Goal: Communication & Community: Share content

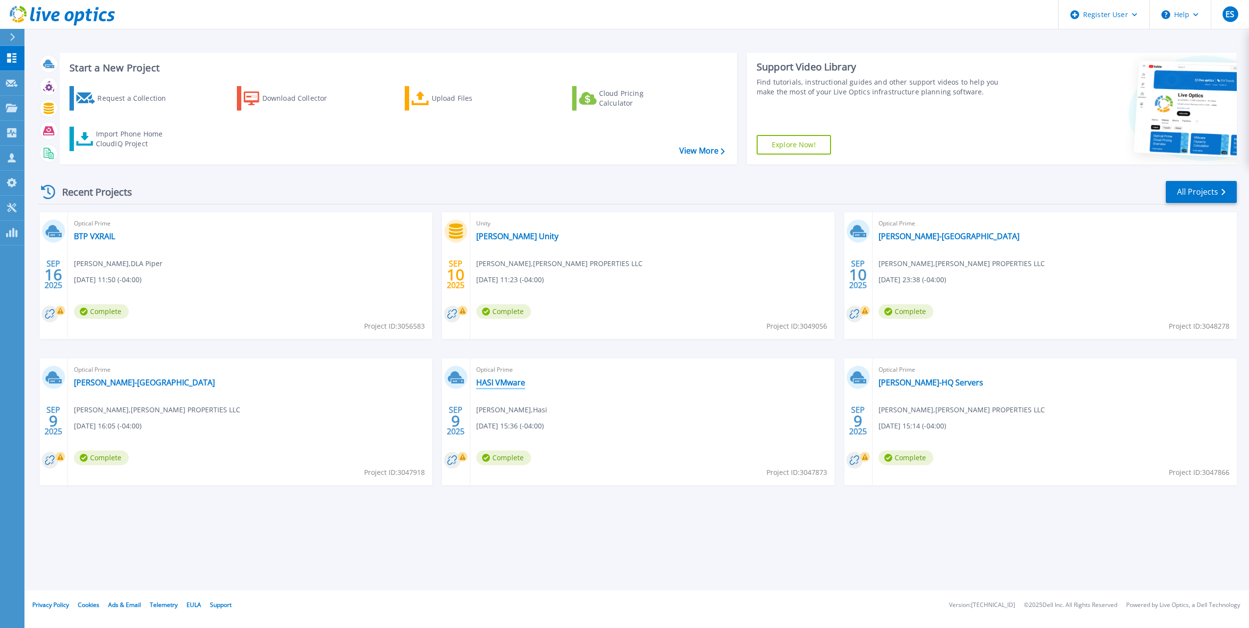
click at [505, 378] on link "HASI VMware" at bounding box center [500, 383] width 49 height 10
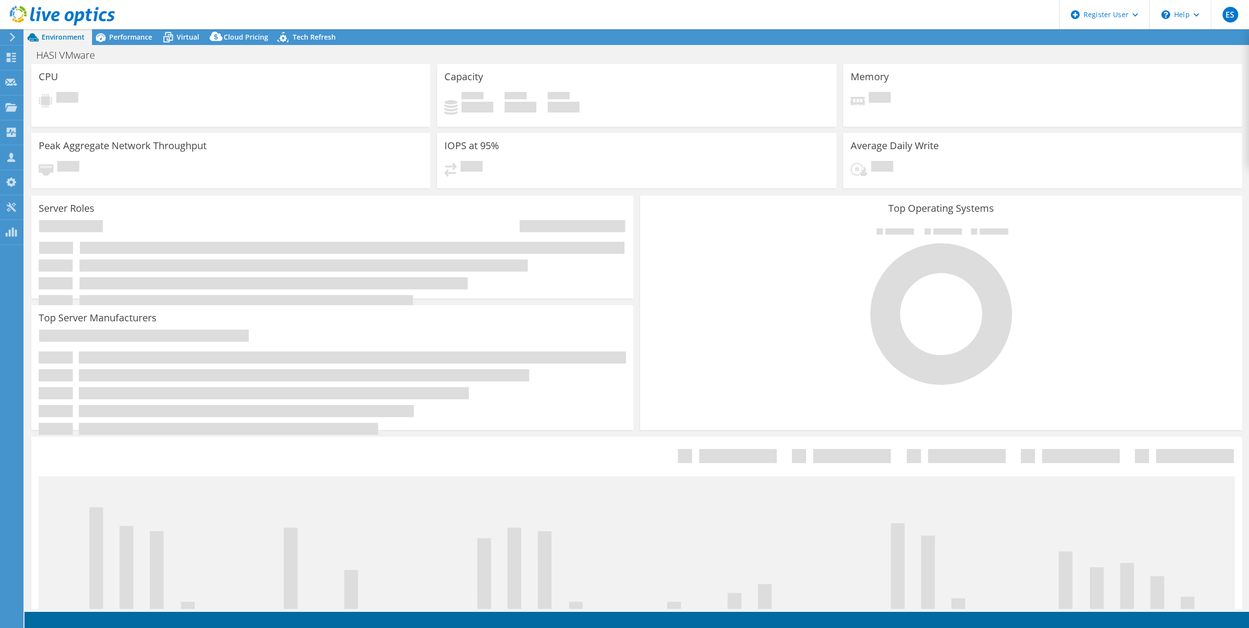
select select "USD"
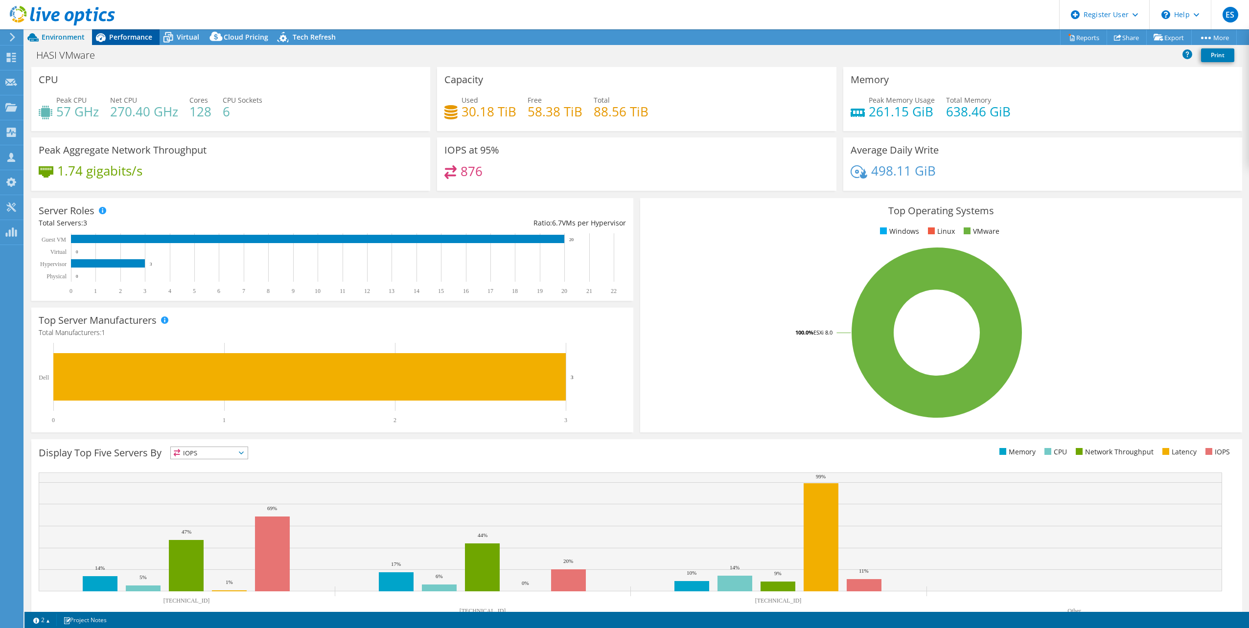
click at [128, 40] on span "Performance" at bounding box center [130, 36] width 43 height 9
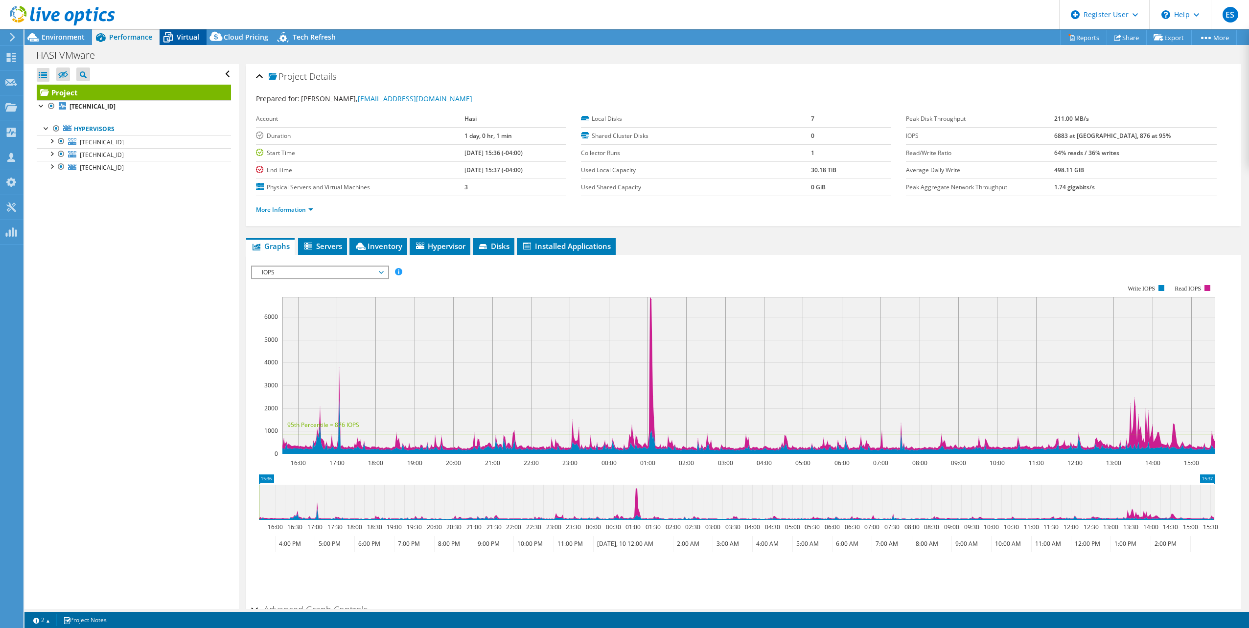
click at [171, 33] on icon at bounding box center [168, 37] width 17 height 17
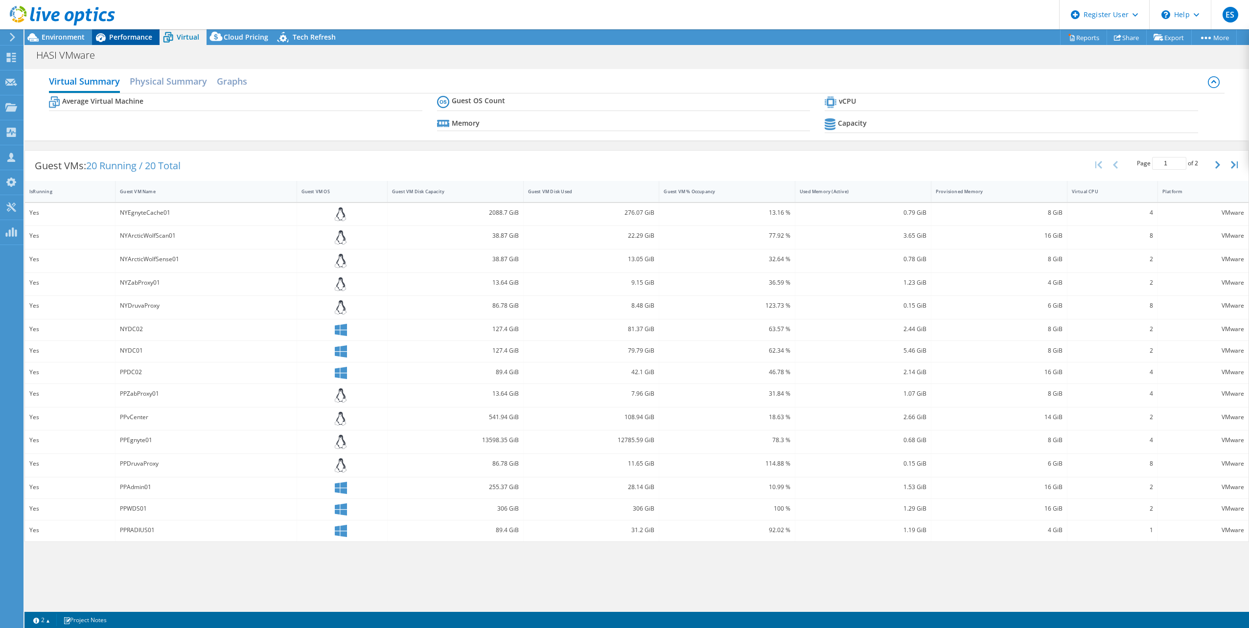
click at [126, 35] on span "Performance" at bounding box center [130, 36] width 43 height 9
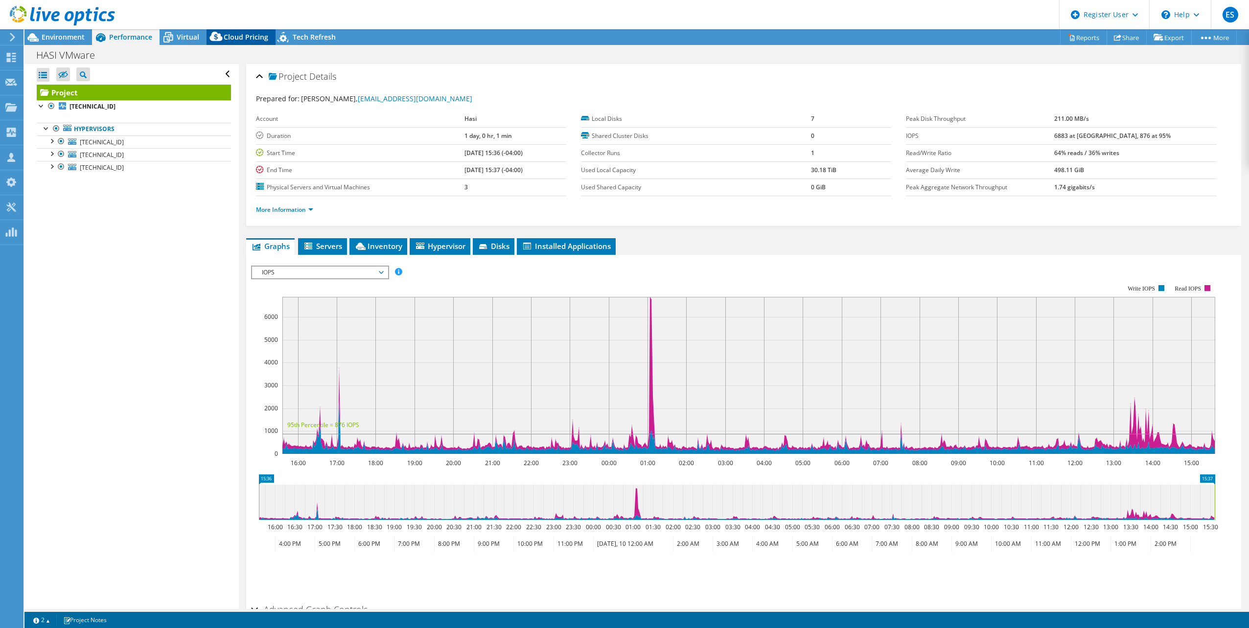
click at [248, 35] on span "Cloud Pricing" at bounding box center [246, 36] width 45 height 9
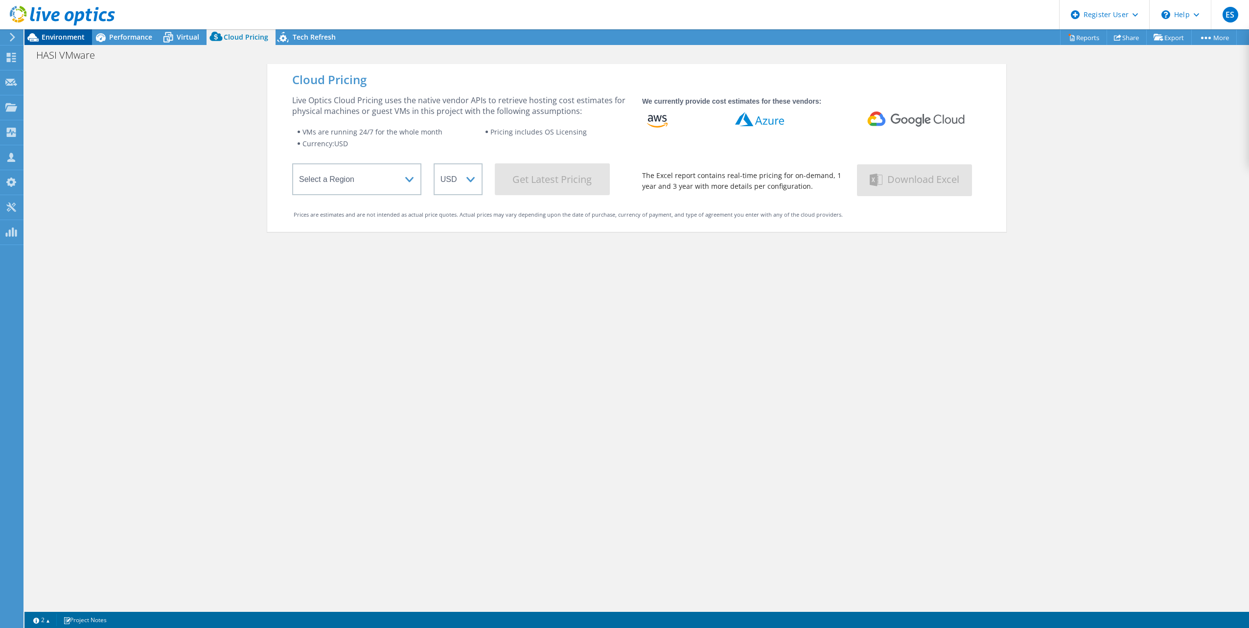
click at [62, 34] on span "Environment" at bounding box center [63, 36] width 43 height 9
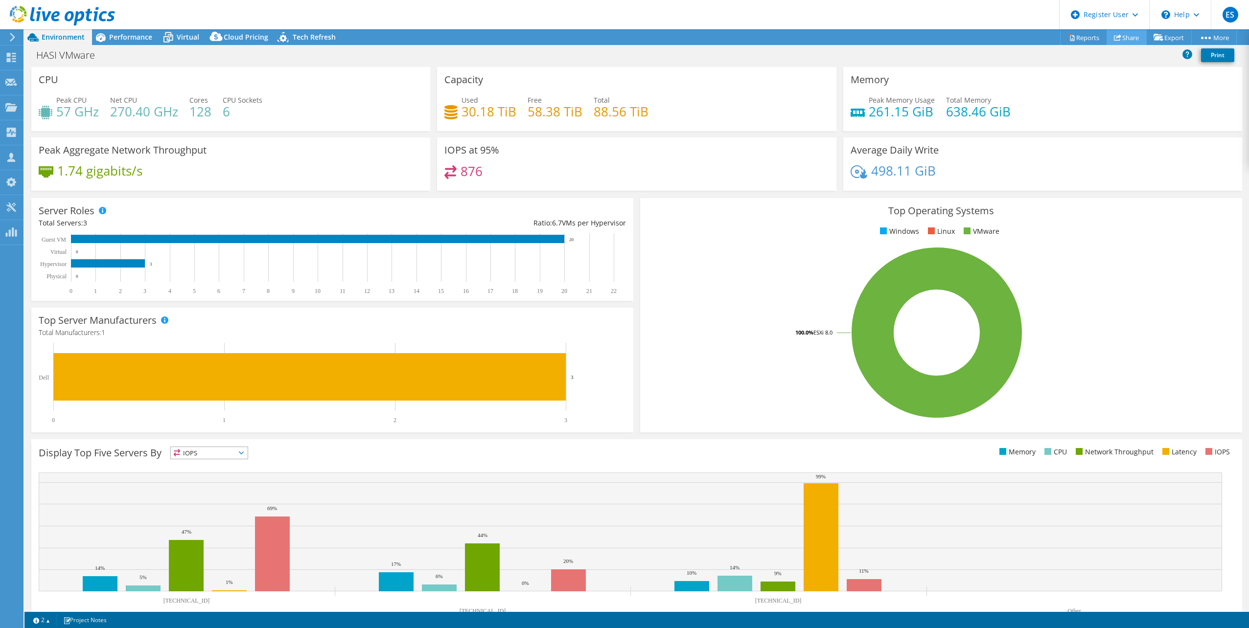
click at [1119, 41] on link "Share" at bounding box center [1126, 37] width 40 height 15
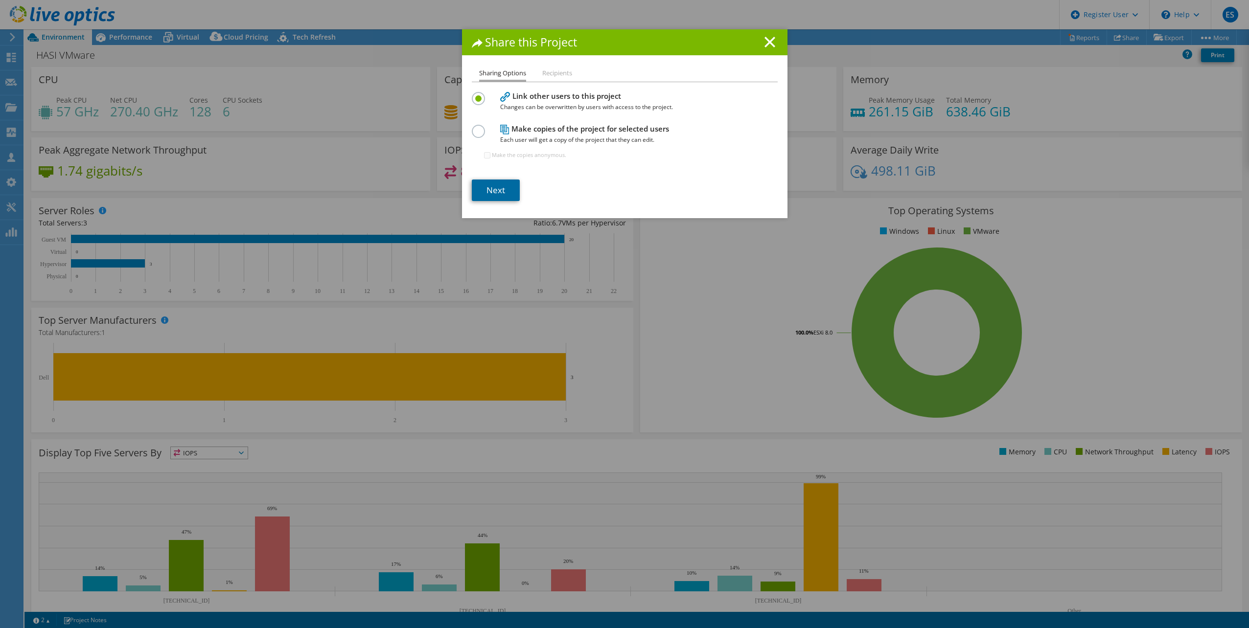
click at [506, 185] on link "Next" at bounding box center [496, 191] width 48 height 22
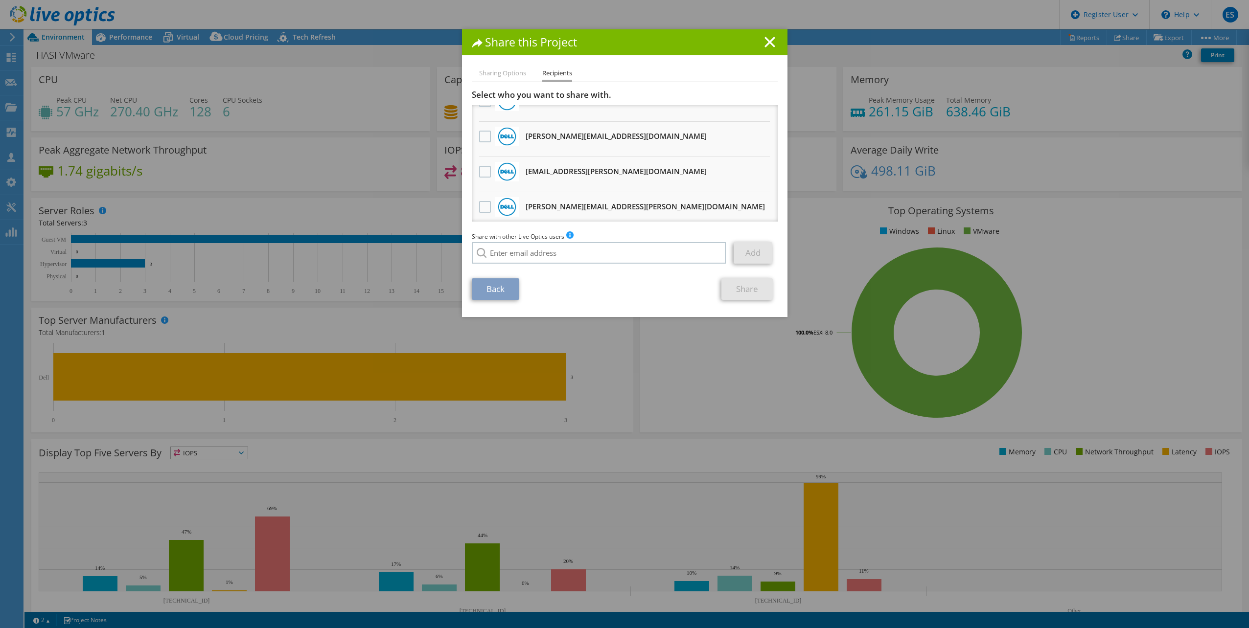
scroll to position [95, 0]
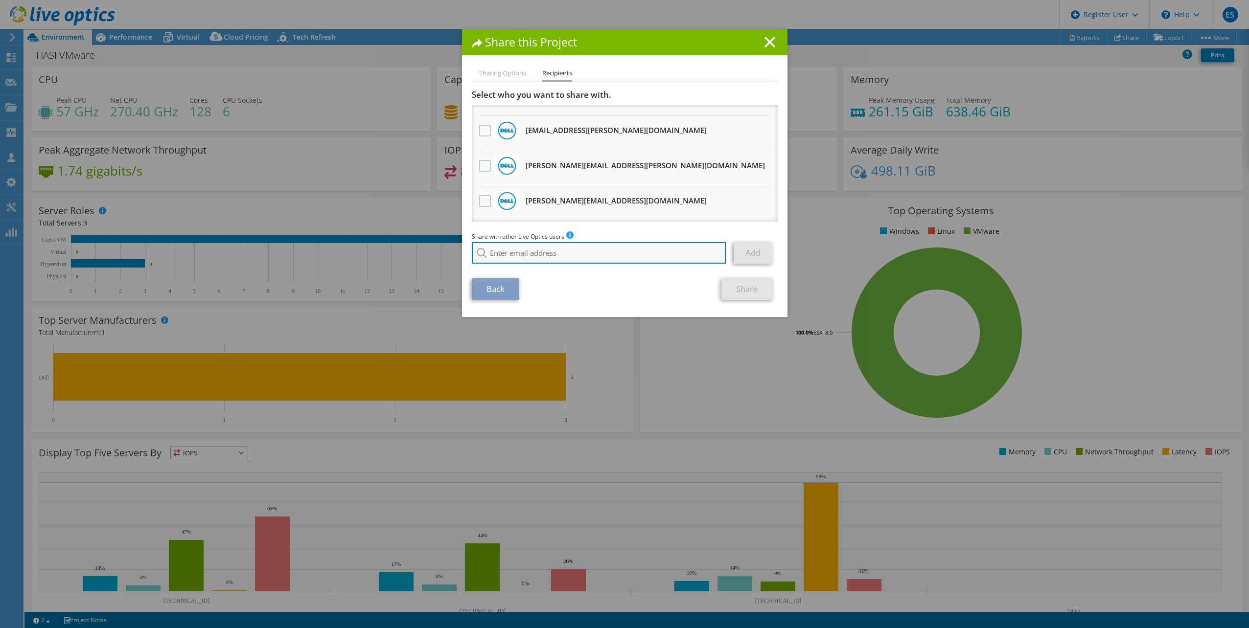
click at [545, 247] on input "search" at bounding box center [599, 253] width 254 height 22
type input "o"
type input "J"
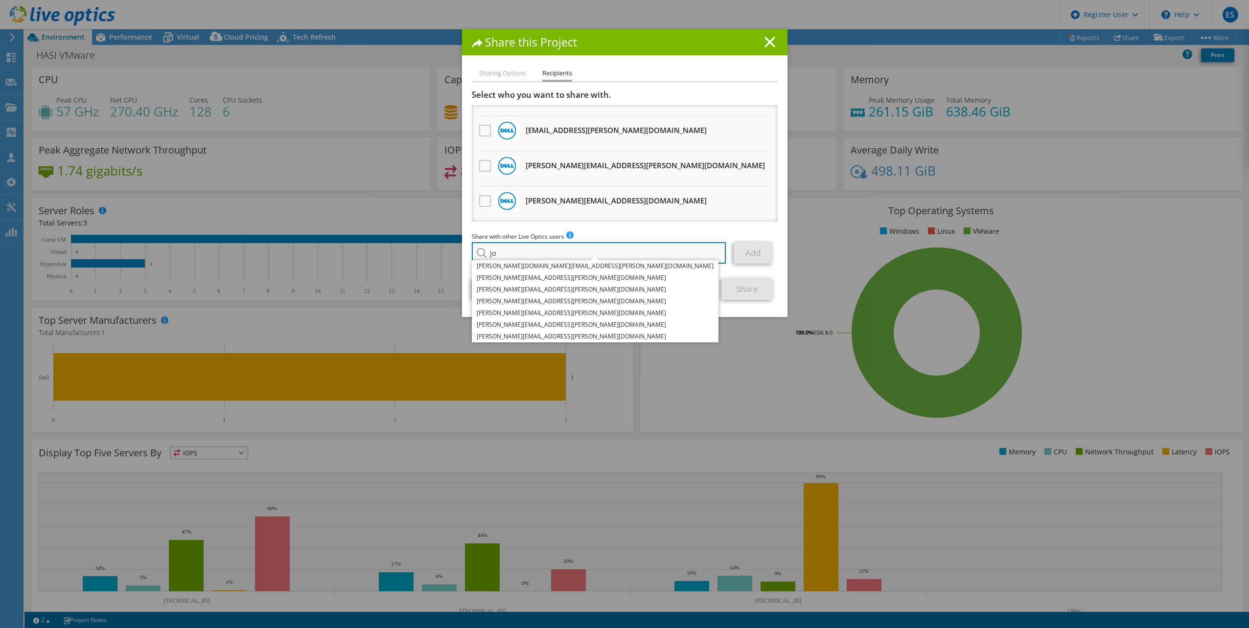
type input "j"
type input "c"
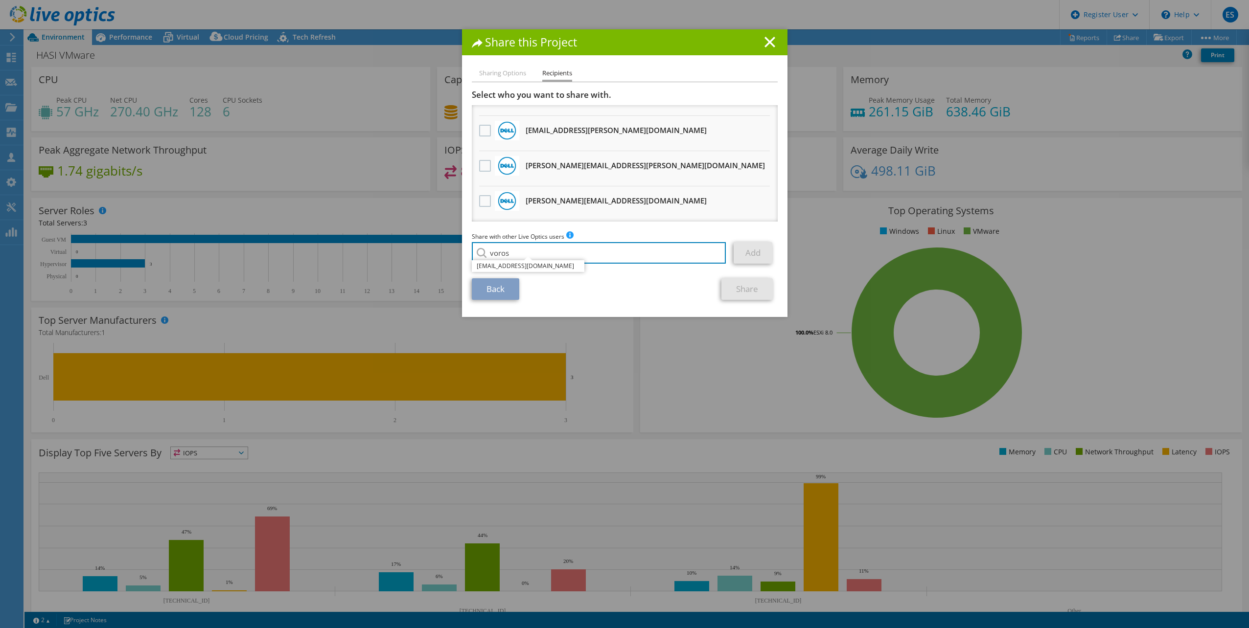
type input "voros"
click at [584, 242] on div "Share with other Live Optics users Enter a single email address and click add. …" at bounding box center [625, 249] width 306 height 37
drag, startPoint x: 573, startPoint y: 254, endPoint x: 357, endPoint y: 248, distance: 215.9
click at [358, 247] on div "Share this Project Sharing Options Recipients Link other users to this project …" at bounding box center [624, 314] width 1249 height 570
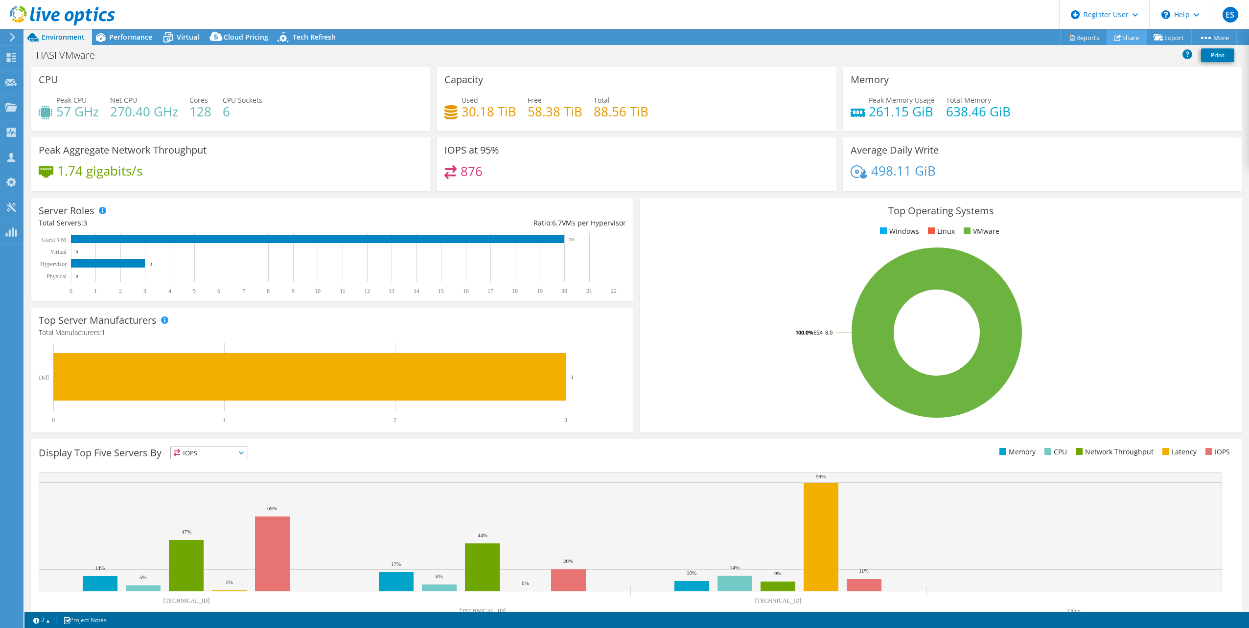
click at [1119, 39] on link "Share" at bounding box center [1126, 37] width 40 height 15
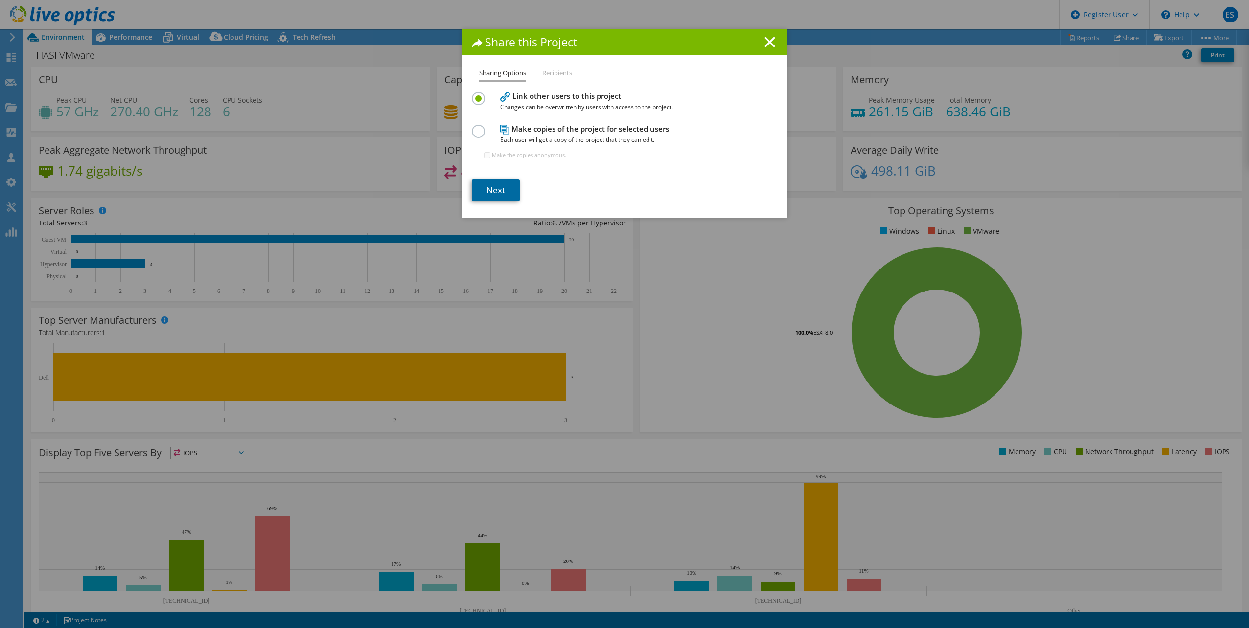
click at [490, 184] on link "Next" at bounding box center [496, 191] width 48 height 22
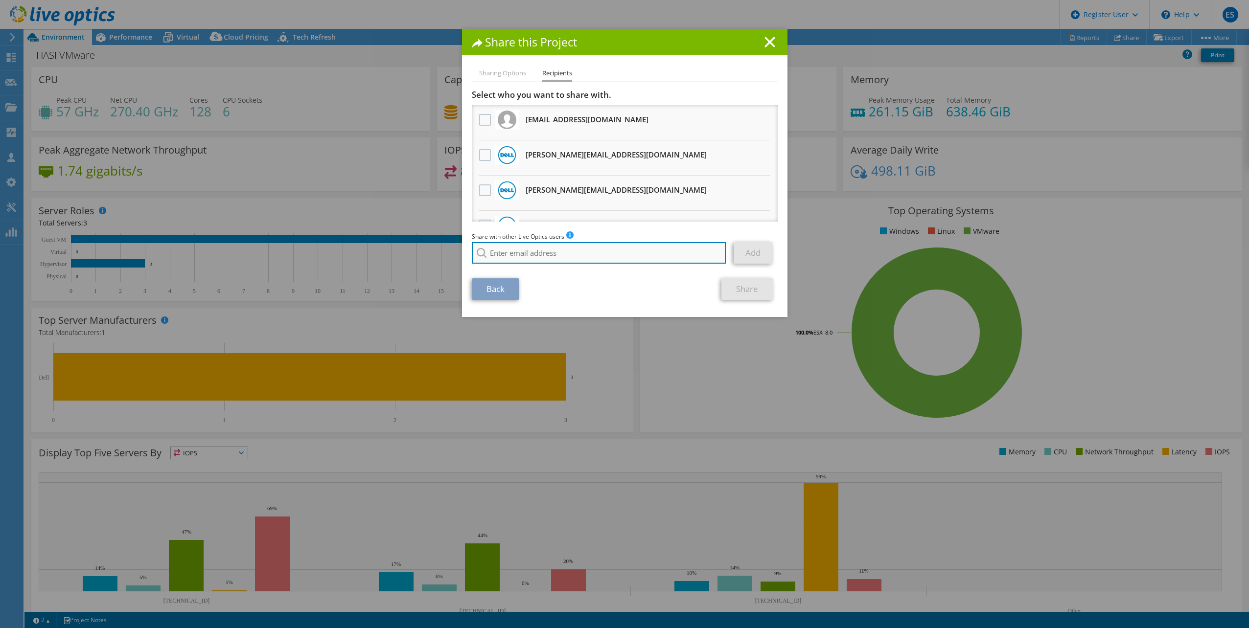
click at [497, 255] on input "search" at bounding box center [599, 253] width 254 height 22
paste input "Joseph.Voros@dell.com"
type input "Joseph.Voros@dell.com"
click at [505, 263] on li "Joseph.Voros@dell.com" at bounding box center [571, 266] width 199 height 12
click at [759, 249] on link "Add" at bounding box center [753, 253] width 39 height 22
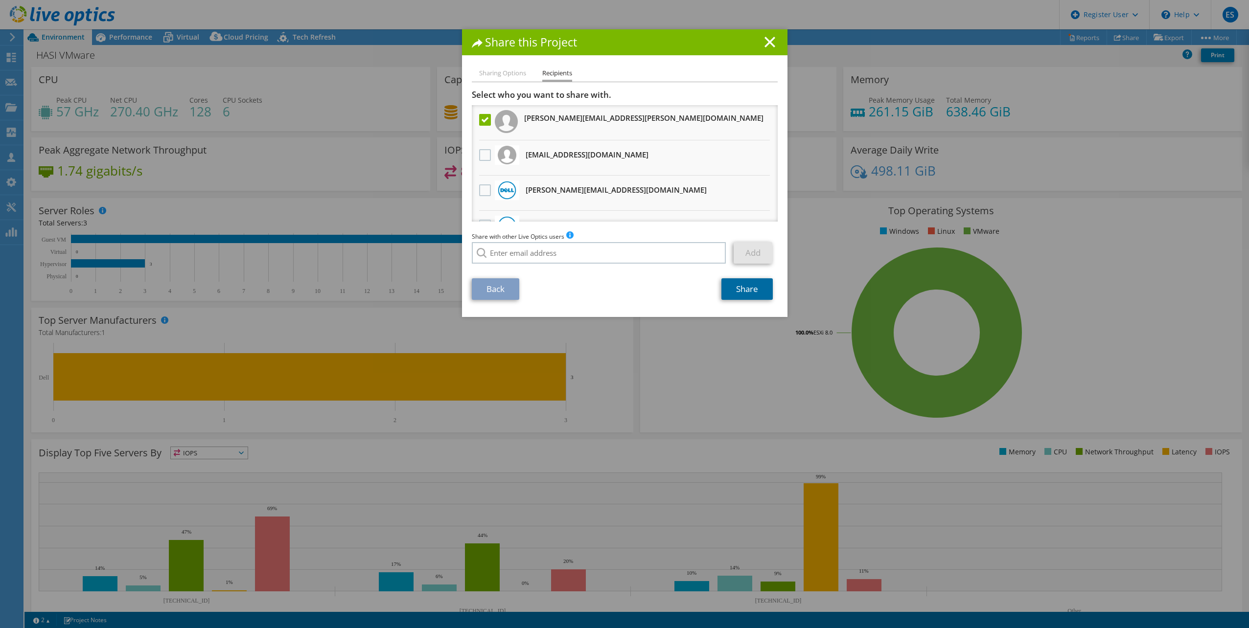
click at [735, 289] on link "Share" at bounding box center [746, 289] width 51 height 22
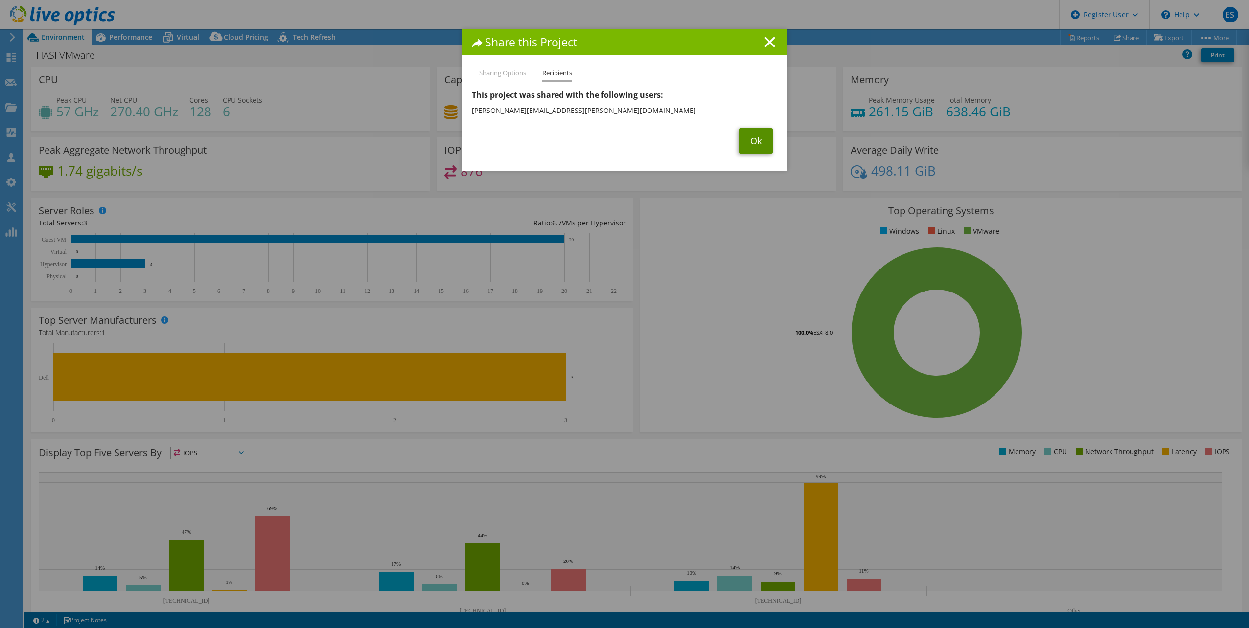
click at [760, 138] on link "Ok" at bounding box center [756, 140] width 34 height 25
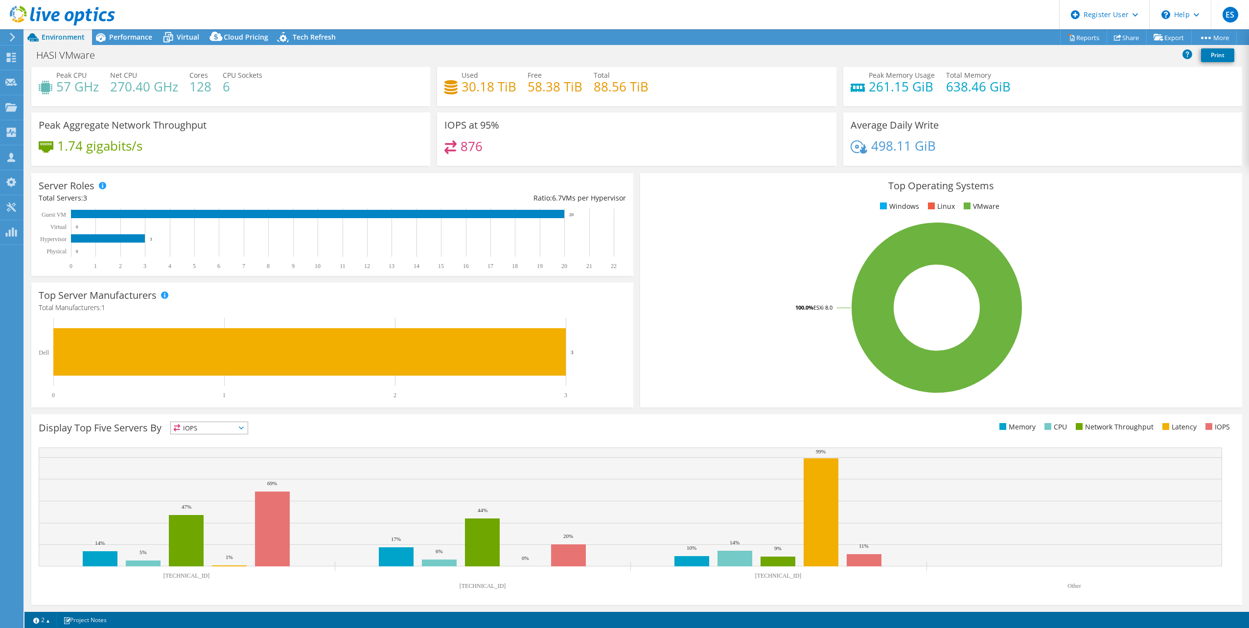
scroll to position [0, 0]
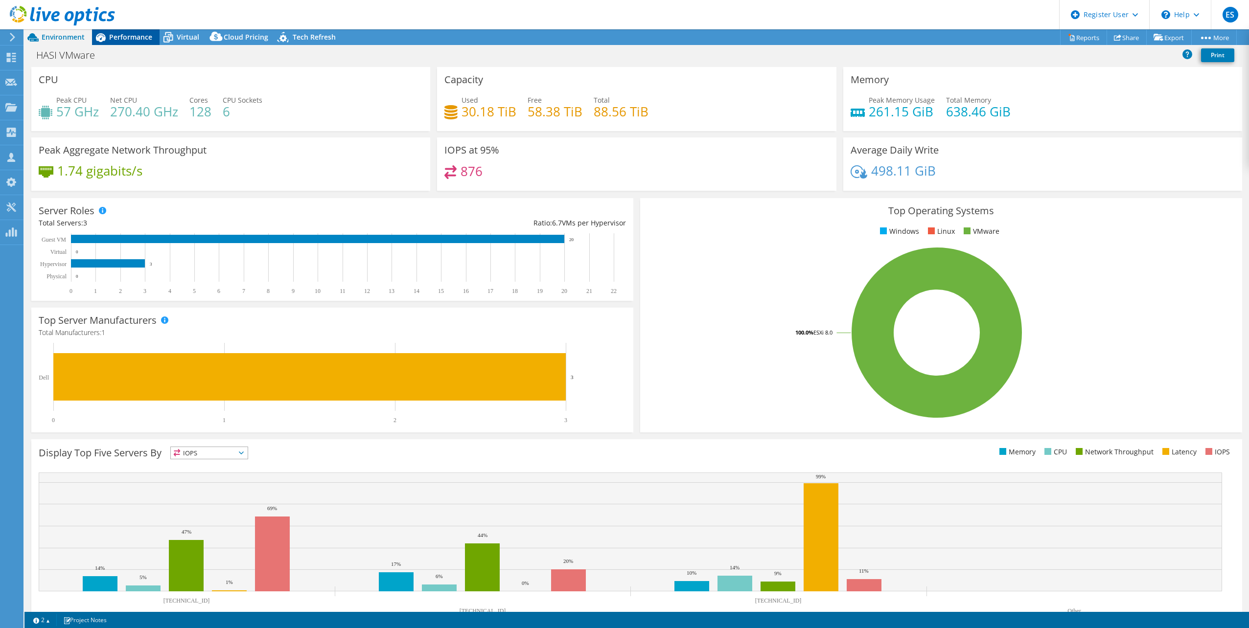
click at [132, 42] on div "Performance" at bounding box center [126, 37] width 68 height 16
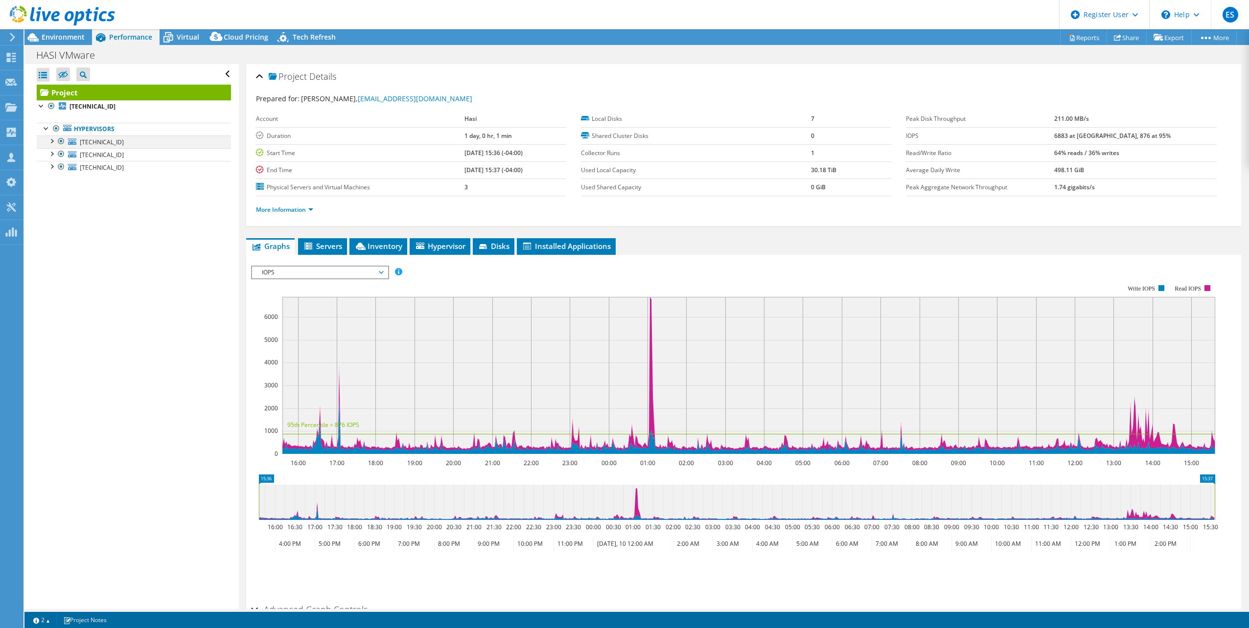
click at [52, 142] on div at bounding box center [51, 141] width 10 height 10
click at [50, 178] on div at bounding box center [51, 179] width 10 height 10
click at [49, 243] on div at bounding box center [51, 243] width 10 height 10
